Goal: Information Seeking & Learning: Learn about a topic

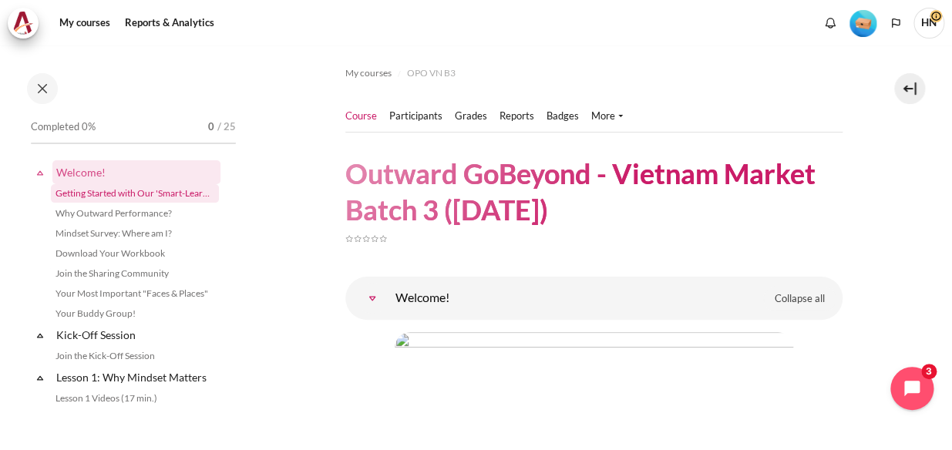
click at [143, 194] on link "Getting Started with Our 'Smart-Learning' Platform" at bounding box center [135, 193] width 168 height 19
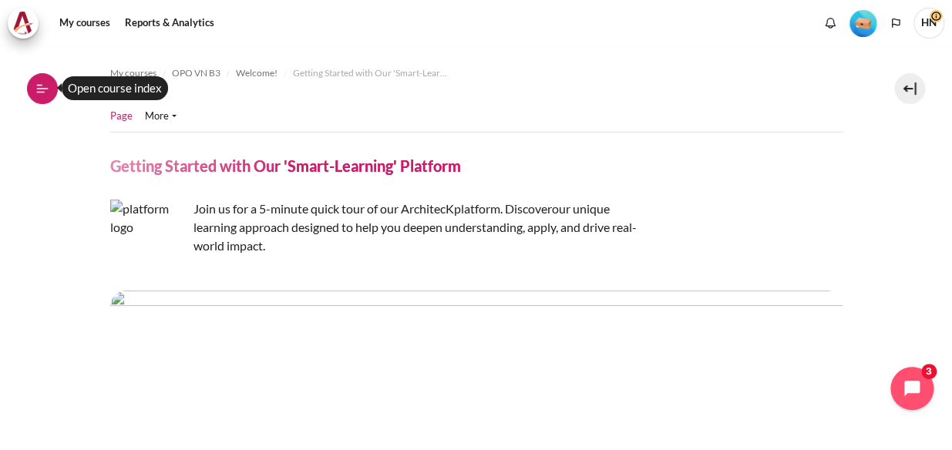
click at [39, 83] on icon at bounding box center [42, 89] width 14 height 14
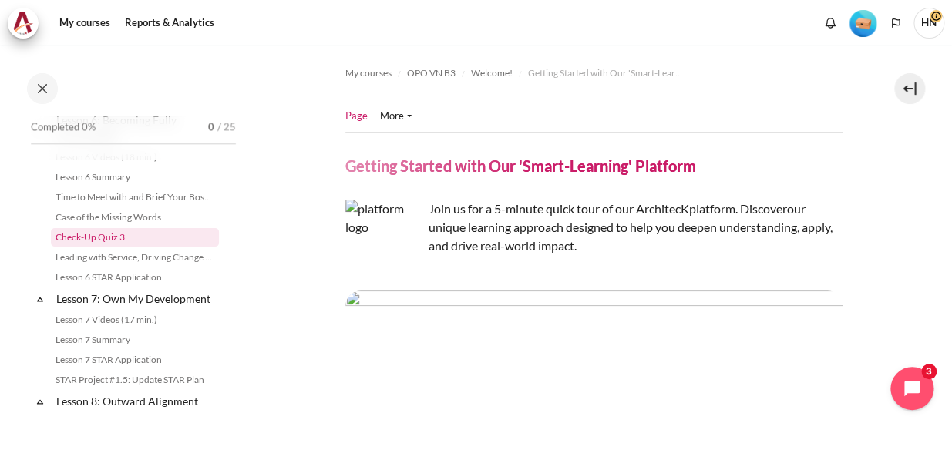
scroll to position [911, 0]
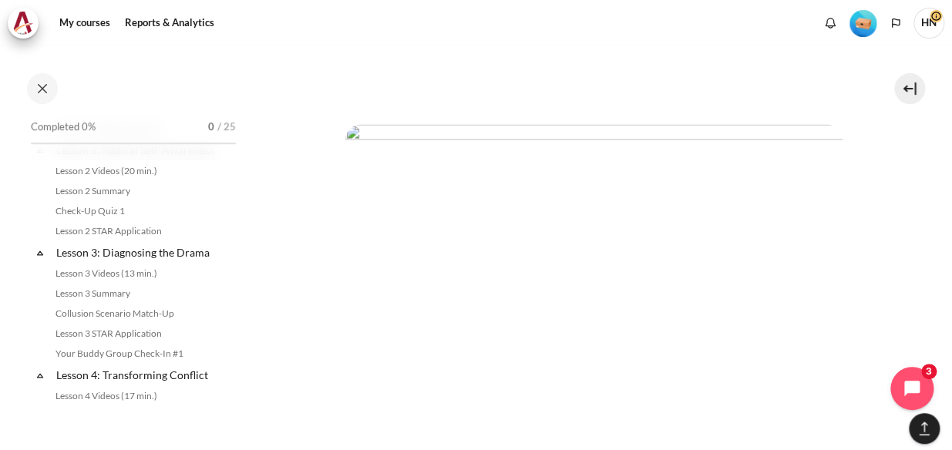
scroll to position [1262, 0]
